Goal: Find contact information: Find contact information

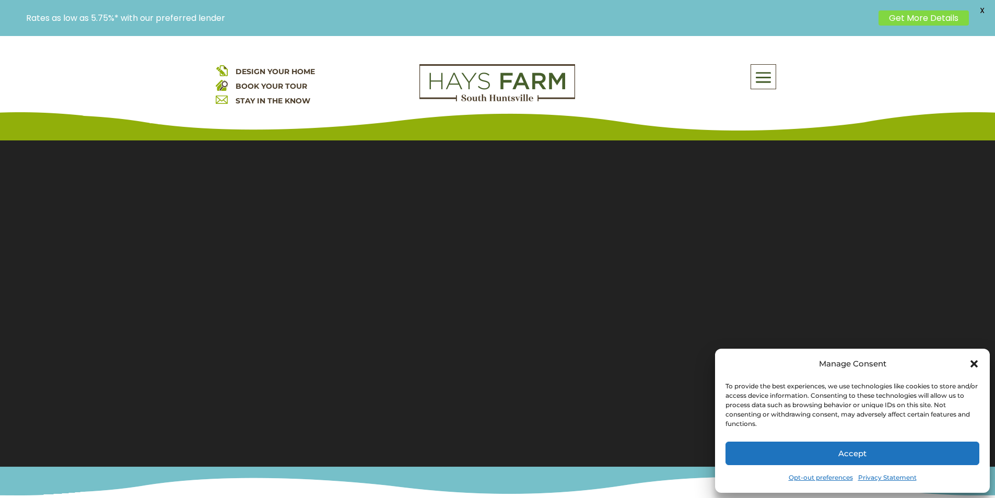
click at [754, 462] on button "Accept" at bounding box center [853, 454] width 254 height 24
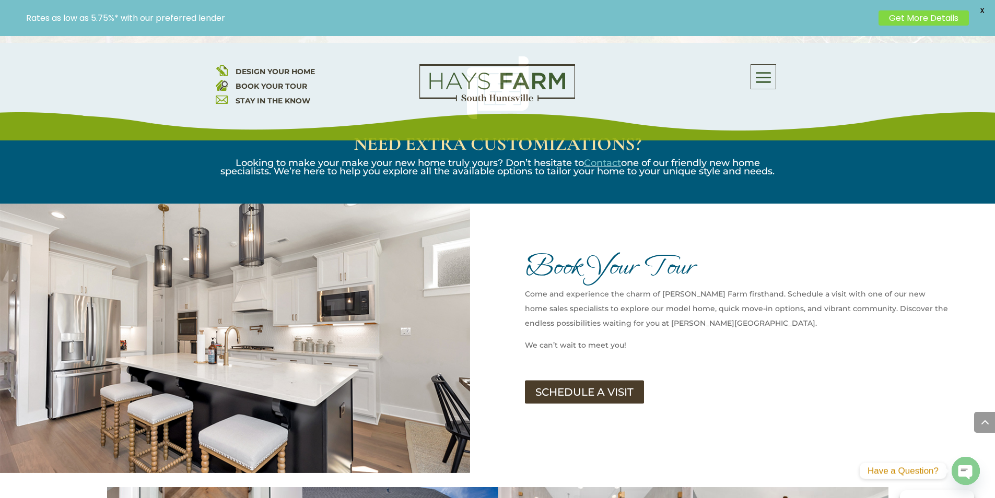
scroll to position [1410, 0]
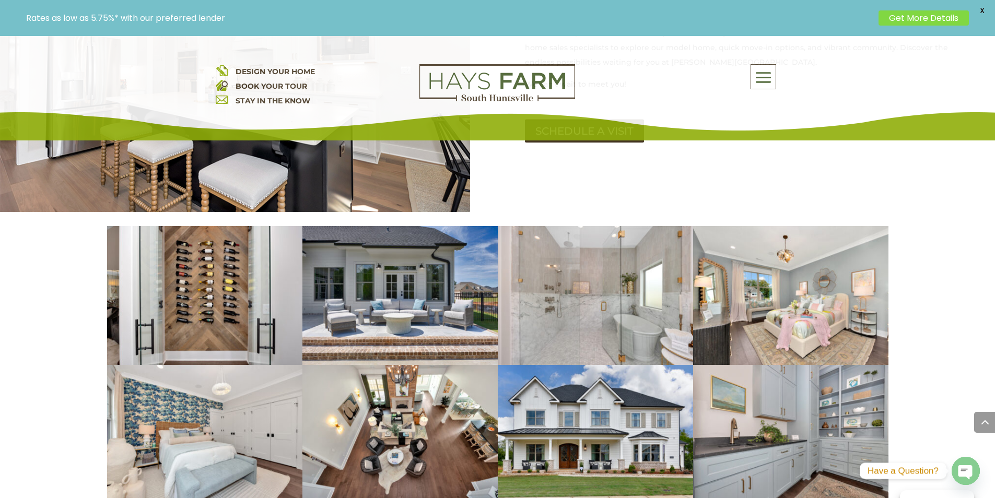
click at [641, 81] on div "About Us Quick Move-in Homes Amenities Galleries Shops, Restaurants, & Retail M…" at bounding box center [685, 76] width 188 height 25
click at [538, 95] on img at bounding box center [497, 83] width 156 height 38
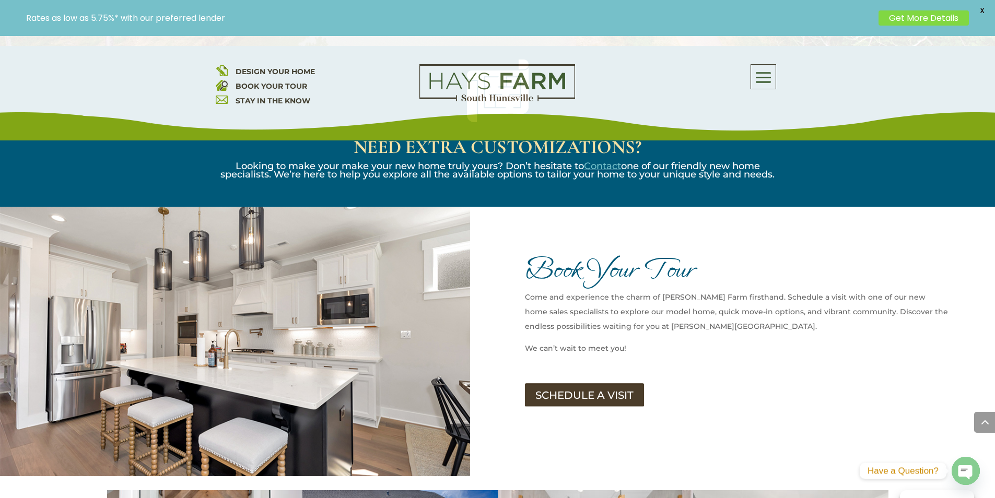
scroll to position [1201, 0]
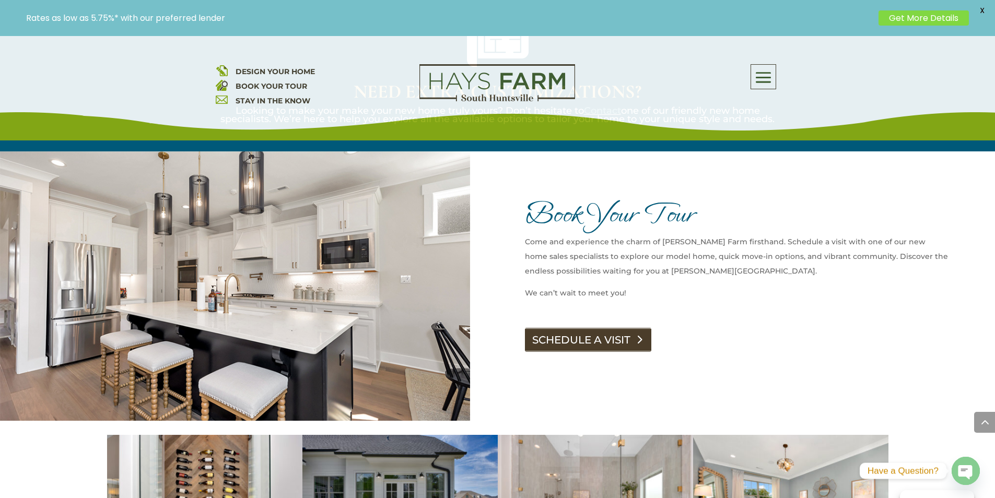
click at [606, 328] on link "SCHEDULE A VISIT" at bounding box center [588, 340] width 126 height 24
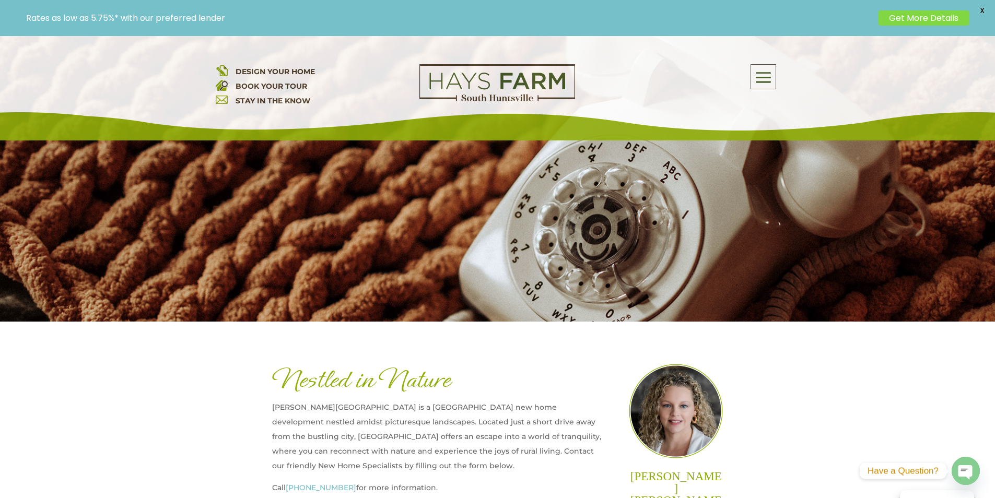
scroll to position [157, 0]
click at [311, 486] on link "[PHONE_NUMBER]" at bounding box center [321, 487] width 71 height 9
